Goal: Transaction & Acquisition: Purchase product/service

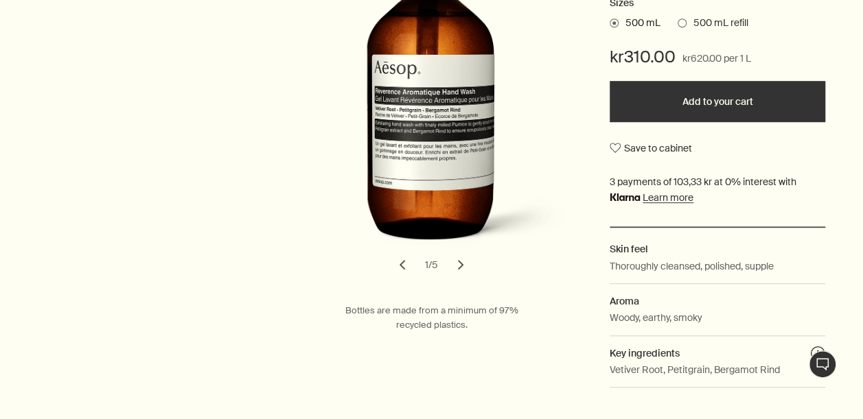
scroll to position [378, 0]
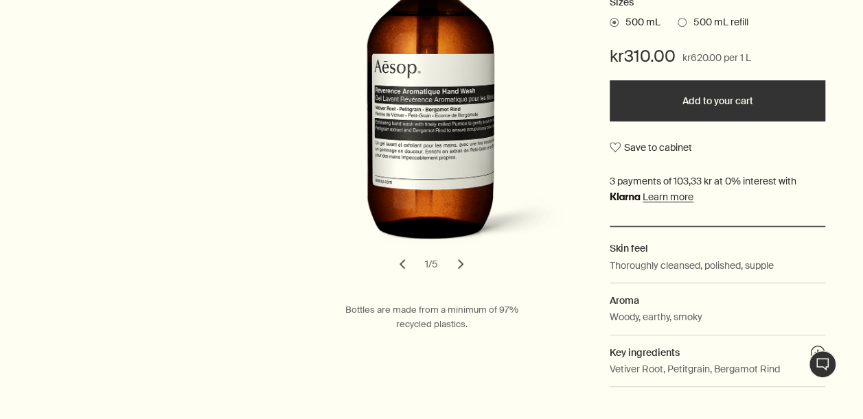
click at [461, 264] on button "chevron" at bounding box center [460, 264] width 30 height 30
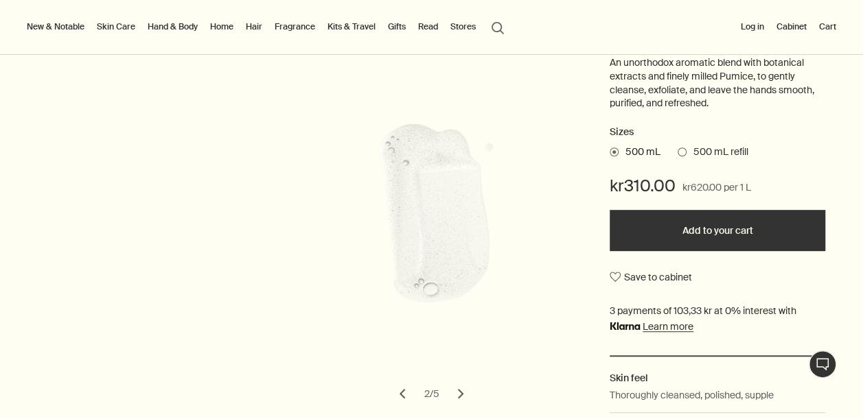
scroll to position [242, 0]
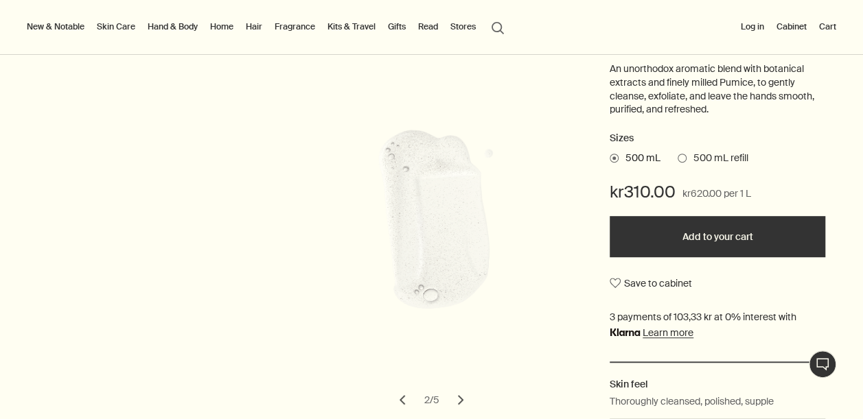
click at [463, 408] on button "chevron" at bounding box center [460, 400] width 30 height 30
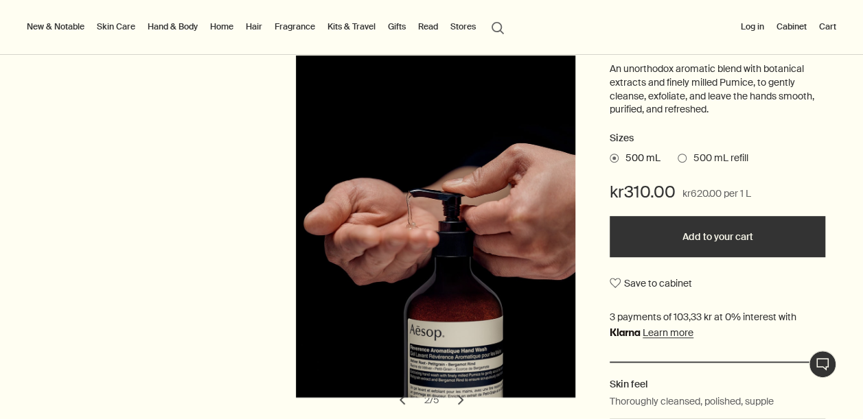
click at [463, 408] on button "chevron" at bounding box center [460, 400] width 30 height 30
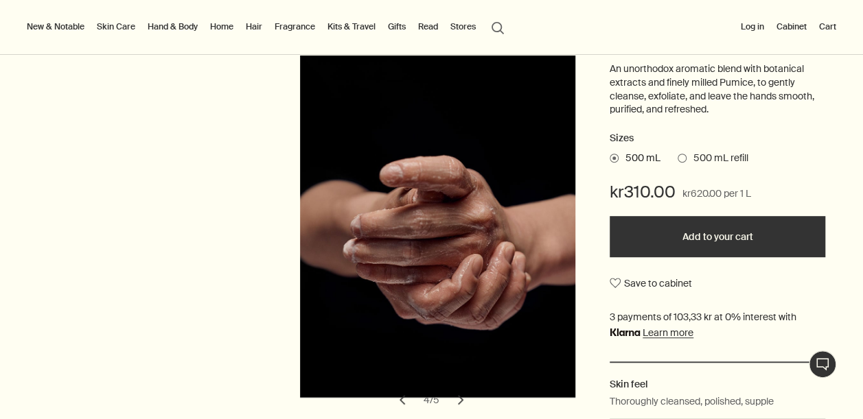
click at [463, 408] on button "chevron" at bounding box center [460, 400] width 30 height 30
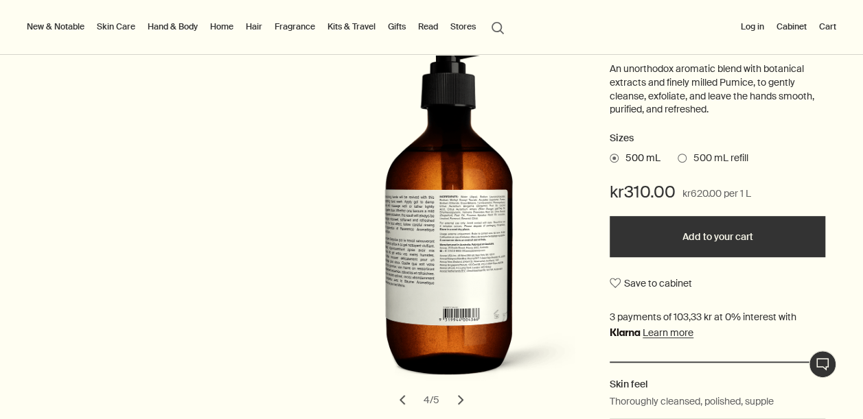
click at [463, 408] on button "chevron" at bounding box center [460, 400] width 30 height 30
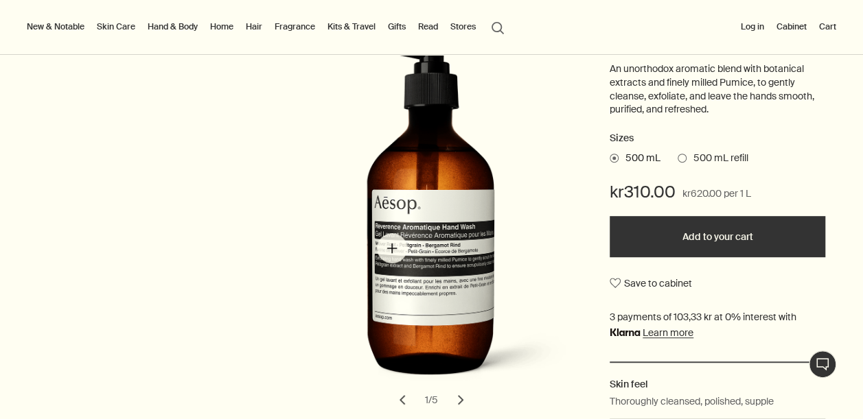
click at [392, 248] on img "Reverence Aromatique Hand Wash" at bounding box center [448, 220] width 288 height 356
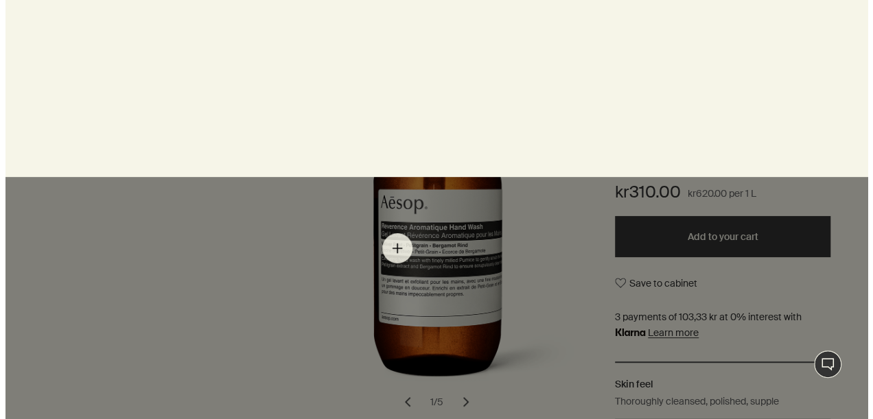
scroll to position [0, 0]
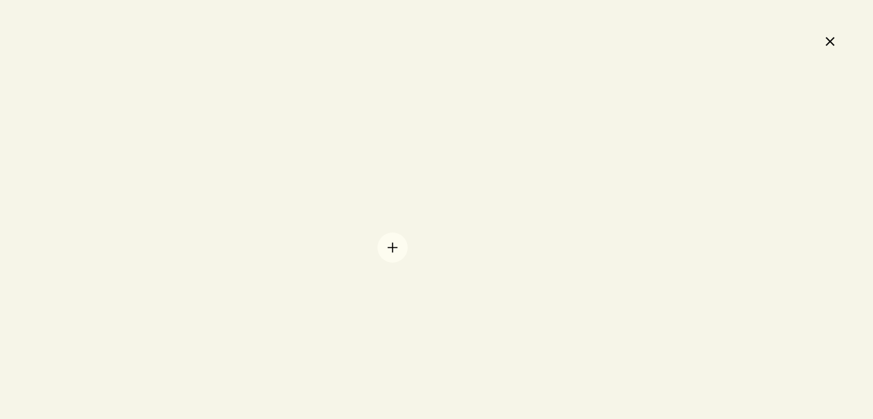
click at [437, 210] on div at bounding box center [437, 210] width 0 height 0
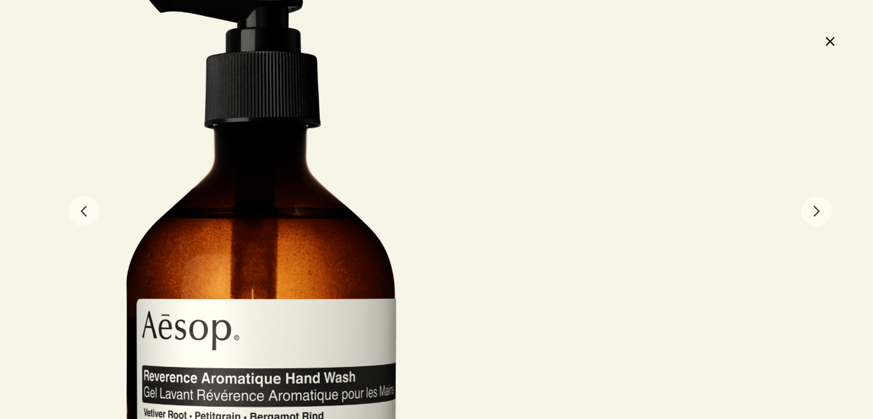
click at [837, 40] on button "close" at bounding box center [830, 41] width 16 height 23
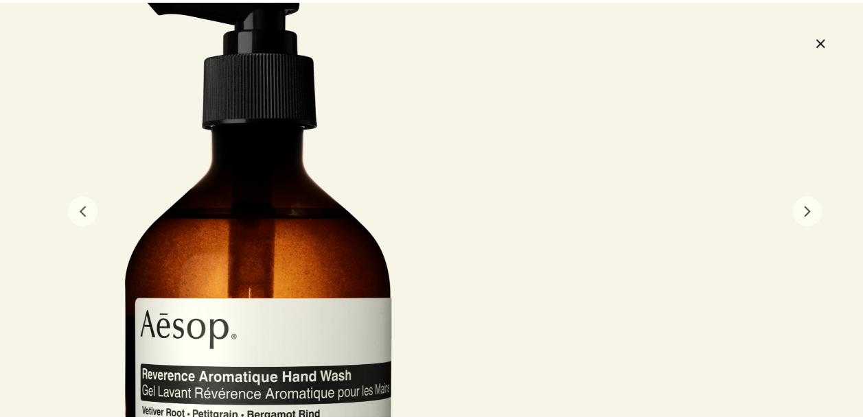
scroll to position [447, 0]
